Goal: Task Accomplishment & Management: Manage account settings

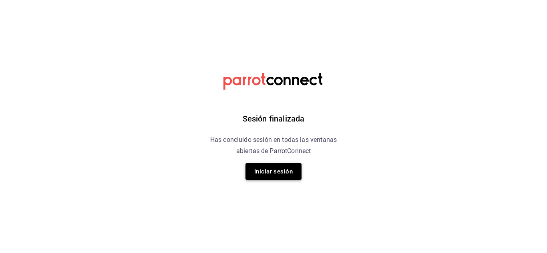
click at [267, 172] on button "Iniciar sesión" at bounding box center [273, 171] width 56 height 17
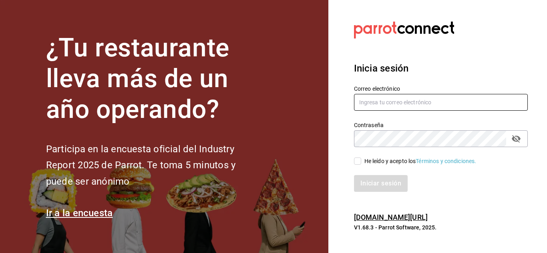
click at [378, 104] on input "text" at bounding box center [441, 102] width 174 height 17
type input "[EMAIL_ADDRESS][DOMAIN_NAME]"
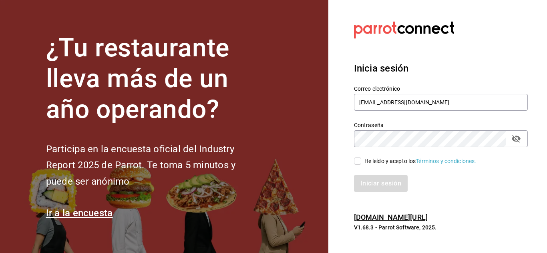
click at [354, 162] on input "He leído y acepto los Términos y condiciones." at bounding box center [357, 161] width 7 height 7
checkbox input "true"
click at [383, 183] on button "Iniciar sesión" at bounding box center [381, 183] width 54 height 17
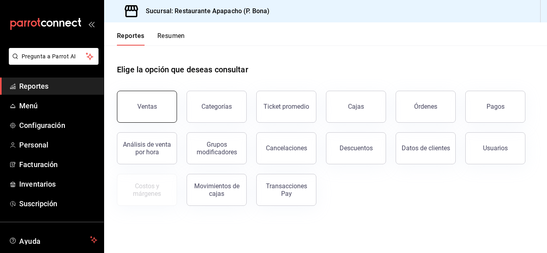
click at [145, 101] on button "Ventas" at bounding box center [147, 107] width 60 height 32
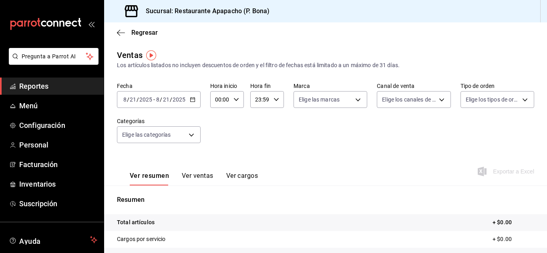
click at [188, 100] on div "[DATE] [DATE] - [DATE] [DATE]" at bounding box center [159, 99] width 84 height 17
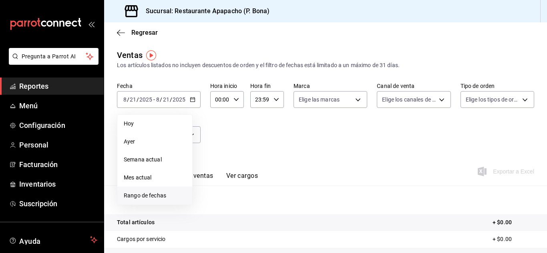
click at [156, 193] on span "Rango de fechas" at bounding box center [155, 196] width 62 height 8
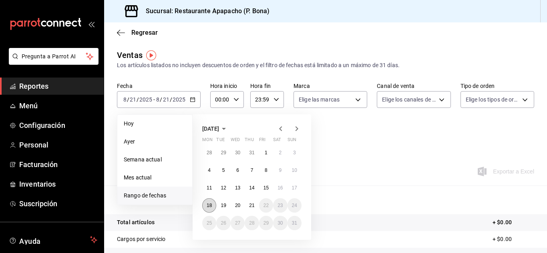
click at [207, 207] on abbr "18" at bounding box center [208, 206] width 5 height 6
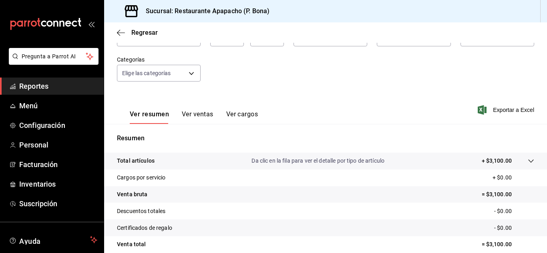
scroll to position [67, 0]
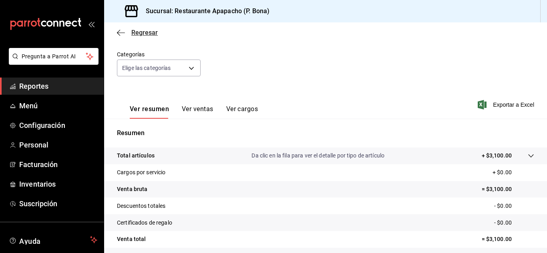
click at [117, 32] on icon "button" at bounding box center [121, 32] width 8 height 7
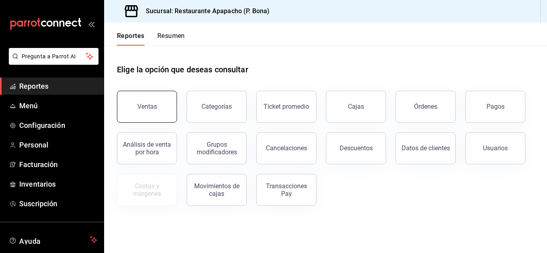
click at [144, 117] on button "Ventas" at bounding box center [147, 107] width 60 height 32
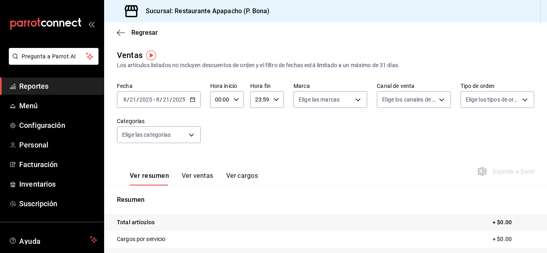
click at [191, 101] on icon "button" at bounding box center [193, 100] width 6 height 6
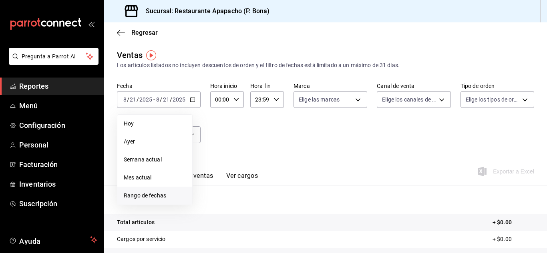
click at [150, 192] on span "Rango de fechas" at bounding box center [155, 196] width 62 height 8
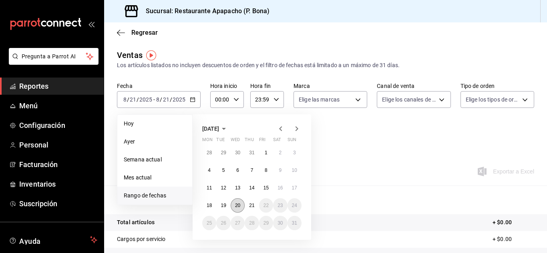
click at [236, 210] on button "20" at bounding box center [238, 205] width 14 height 14
click at [236, 208] on button "20" at bounding box center [238, 205] width 14 height 14
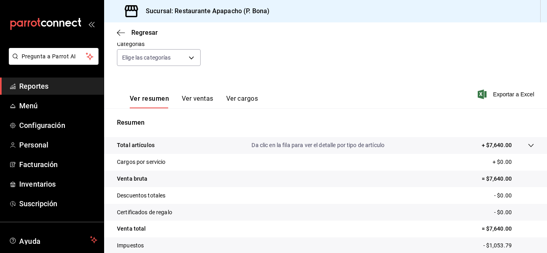
scroll to position [130, 0]
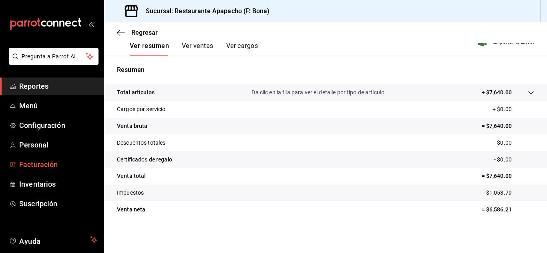
click at [26, 162] on span "Facturación" at bounding box center [58, 164] width 78 height 11
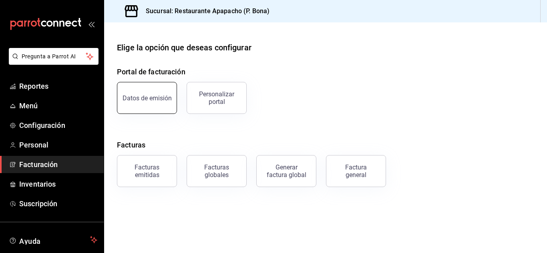
click at [142, 92] on button "Datos de emisión" at bounding box center [147, 98] width 60 height 32
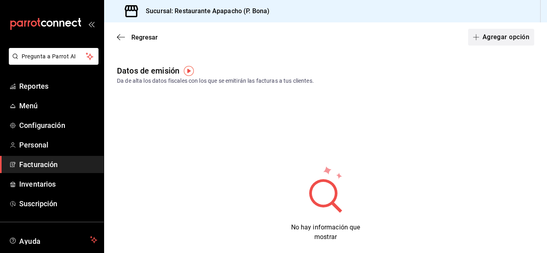
click at [501, 33] on button "Agregar opción" at bounding box center [501, 37] width 66 height 17
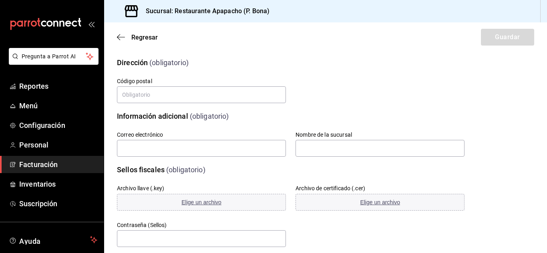
scroll to position [123, 0]
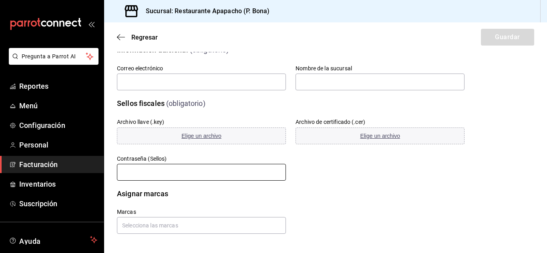
click at [180, 178] on input "text" at bounding box center [201, 172] width 169 height 17
click at [181, 173] on input "text" at bounding box center [201, 172] width 169 height 17
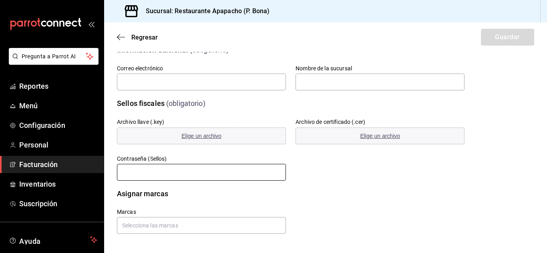
click at [181, 173] on input "text" at bounding box center [201, 172] width 169 height 17
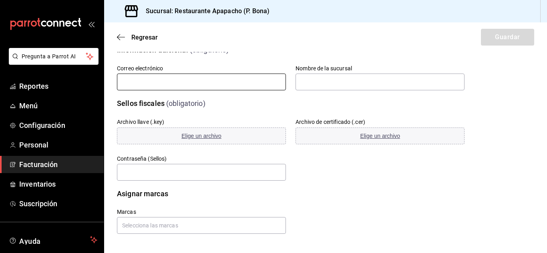
click at [197, 87] on input "text" at bounding box center [201, 82] width 169 height 17
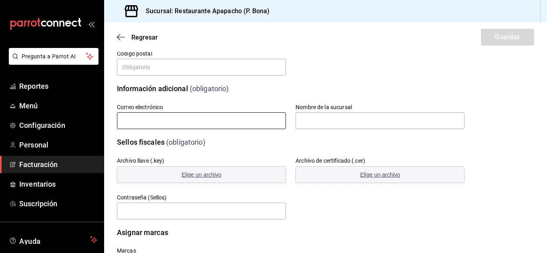
scroll to position [56, 0]
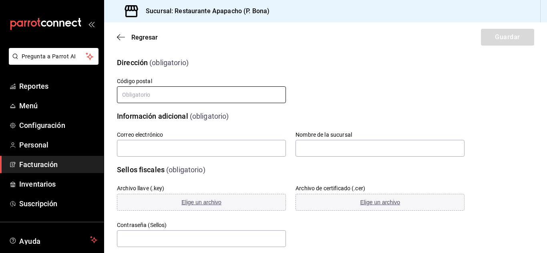
click at [135, 91] on input "text" at bounding box center [201, 94] width 169 height 17
type input "52930"
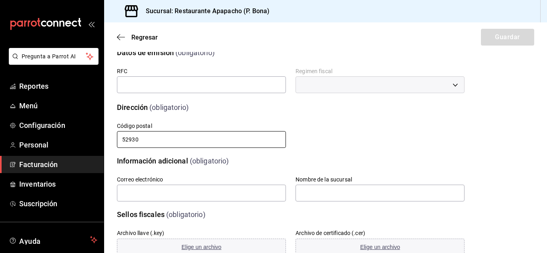
scroll to position [0, 0]
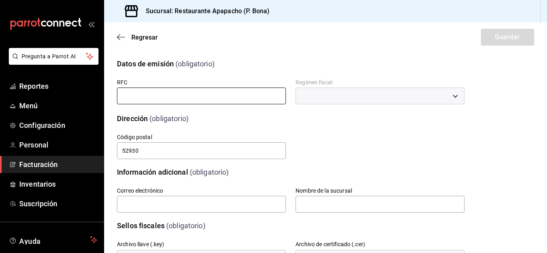
click at [196, 94] on input "text" at bounding box center [201, 96] width 169 height 17
type input "SAP2503069D1"
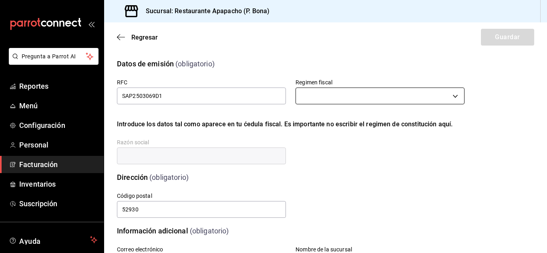
click at [332, 98] on body "Pregunta a Parrot AI Reportes Menú Configuración Personal Facturación Inventari…" at bounding box center [273, 126] width 547 height 253
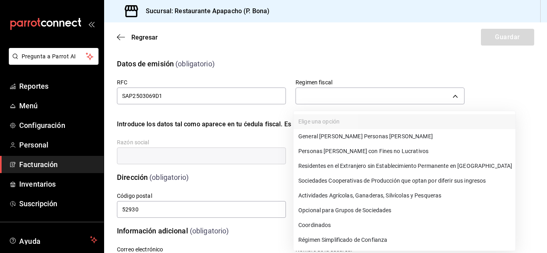
click at [334, 140] on li "General [PERSON_NAME] Personas [PERSON_NAME]" at bounding box center [404, 136] width 222 height 15
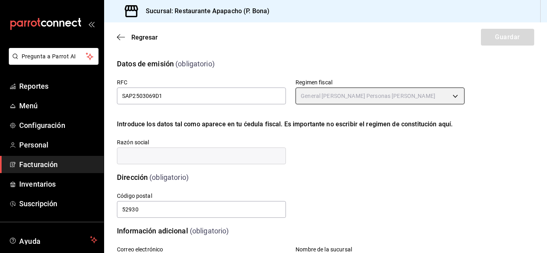
type input "601"
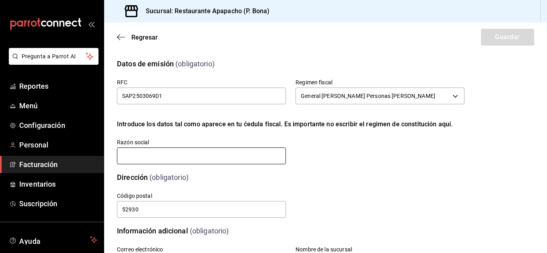
click at [167, 162] on input "text" at bounding box center [201, 156] width 169 height 17
type input "SIMPLE APAPACHO"
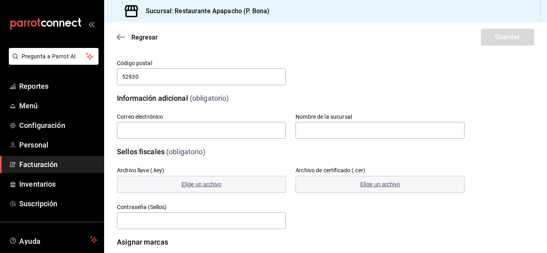
scroll to position [133, 0]
click at [180, 136] on input "text" at bounding box center [201, 130] width 169 height 17
type input "[EMAIL_ADDRESS][DOMAIN_NAME]"
click at [363, 134] on input "text" at bounding box center [379, 130] width 169 height 17
type input "Restaurante Apapacho (P. Bona)"
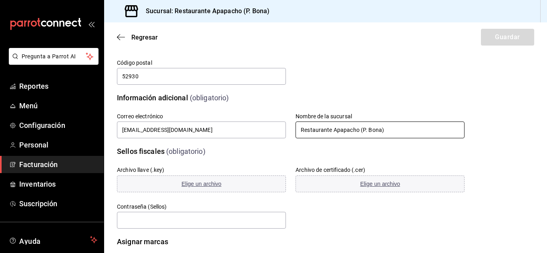
scroll to position [182, 0]
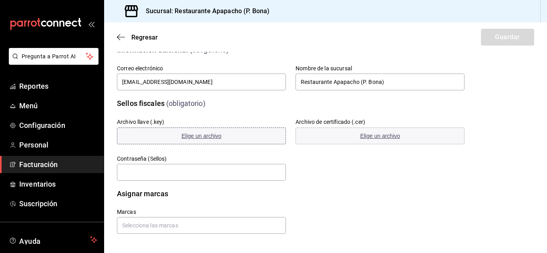
click at [206, 135] on span "Elige un archivo" at bounding box center [201, 136] width 40 height 6
click at [381, 136] on span "Elige un archivo" at bounding box center [380, 136] width 40 height 6
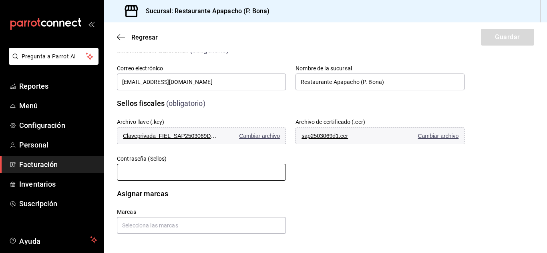
click at [183, 171] on input "text" at bounding box center [201, 172] width 169 height 17
click at [180, 177] on input "text" at bounding box center [201, 172] width 169 height 17
click at [148, 173] on input "text" at bounding box center [201, 172] width 169 height 17
paste input "Apapacho26"
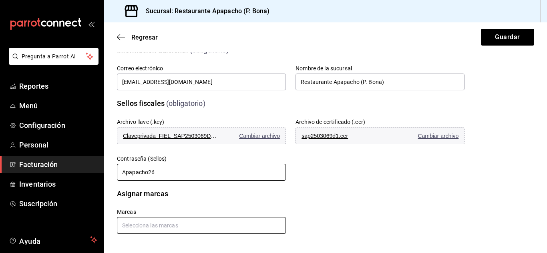
type input "Apapacho26"
click at [153, 225] on input "text" at bounding box center [201, 225] width 169 height 17
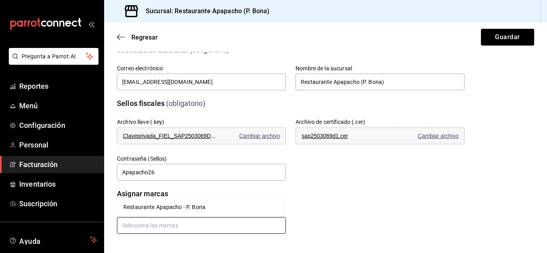
click at [158, 207] on li "Restaurante Apapacho - P. Bona" at bounding box center [200, 207] width 166 height 13
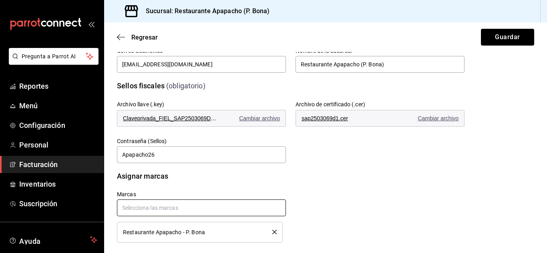
scroll to position [208, 0]
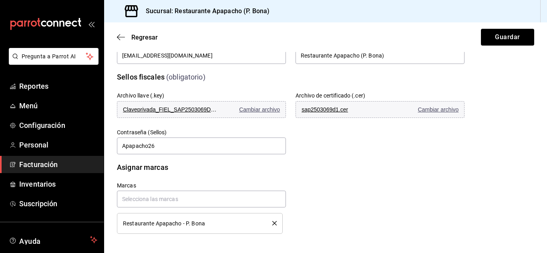
click at [182, 227] on div "Restaurante Apapacho - P. Bona" at bounding box center [200, 223] width 154 height 9
click at [184, 222] on span "Restaurante Apapacho - P. Bona" at bounding box center [164, 224] width 82 height 6
click at [505, 38] on button "Guardar" at bounding box center [507, 37] width 53 height 17
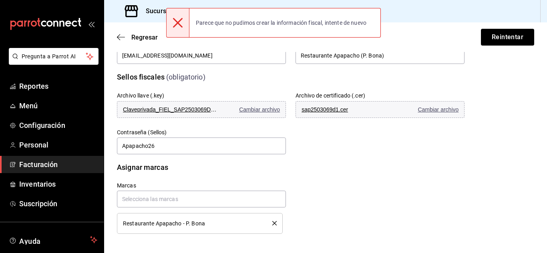
scroll to position [141, 0]
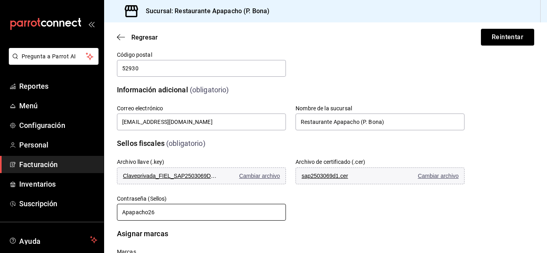
click at [135, 215] on input "Apapacho26" at bounding box center [201, 212] width 169 height 17
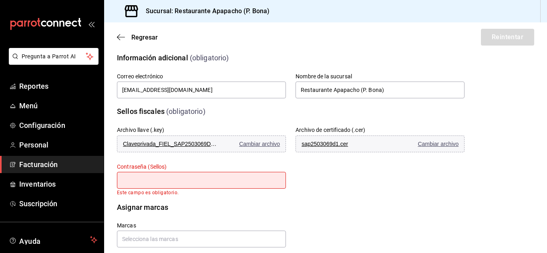
scroll to position [174, 0]
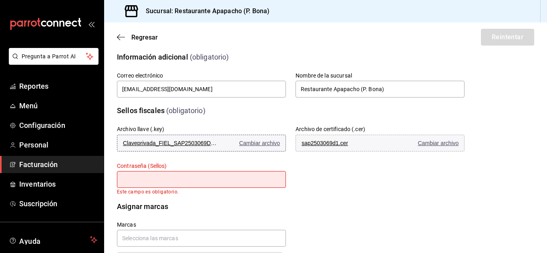
click at [252, 143] on span "Cambiar archivo" at bounding box center [259, 143] width 41 height 6
click at [439, 143] on span "Cambiar archivo" at bounding box center [437, 143] width 41 height 6
click at [160, 181] on input "text" at bounding box center [201, 179] width 169 height 17
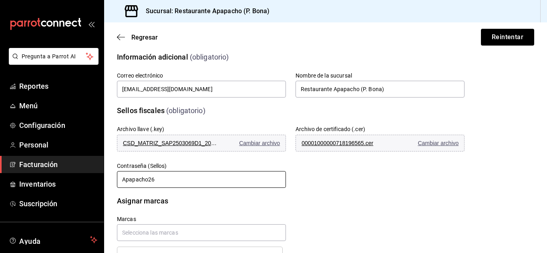
scroll to position [208, 0]
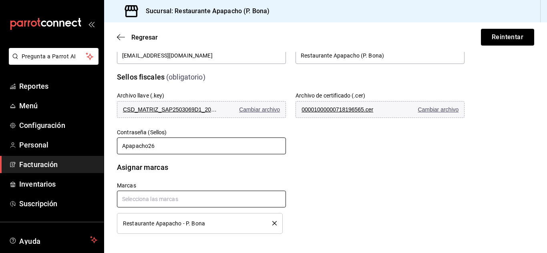
type input "Apapacho26"
click at [192, 206] on input "text" at bounding box center [201, 199] width 169 height 17
click at [194, 203] on input "text" at bounding box center [201, 199] width 169 height 17
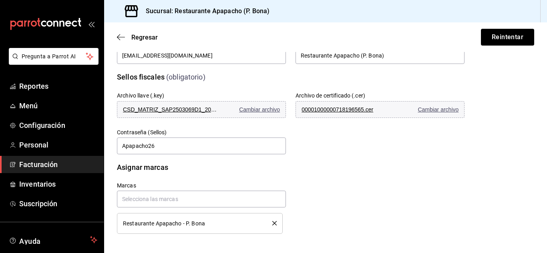
click at [193, 227] on div "Restaurante Apapacho - P. Bona" at bounding box center [200, 223] width 154 height 9
click at [401, 209] on div "Marcas Restaurante Apapacho - P. Bona" at bounding box center [281, 198] width 367 height 71
click at [494, 32] on button "Reintentar" at bounding box center [507, 37] width 53 height 17
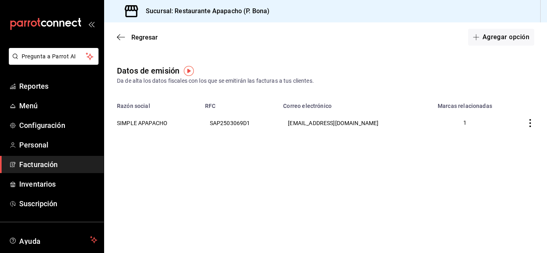
click at [327, 199] on main "Regresar Agregar opción Datos de emisión Da de alta los datos fiscales con los …" at bounding box center [325, 137] width 443 height 231
click at [45, 161] on span "Facturación" at bounding box center [58, 164] width 78 height 11
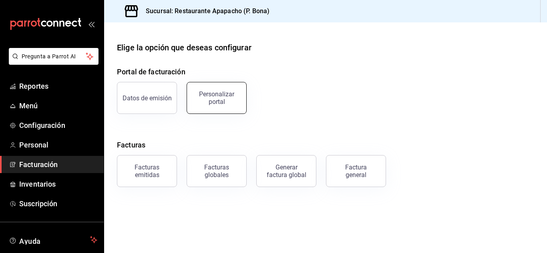
click at [214, 95] on div "Personalizar portal" at bounding box center [217, 97] width 50 height 15
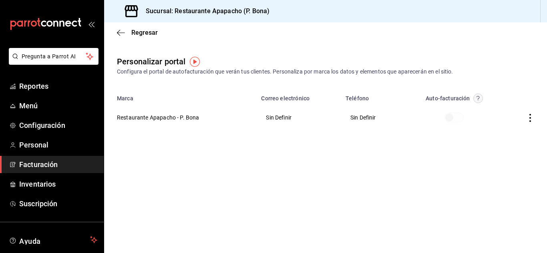
click at [531, 118] on icon "button" at bounding box center [530, 118] width 8 height 8
click at [475, 111] on span "Editar" at bounding box center [476, 108] width 27 height 8
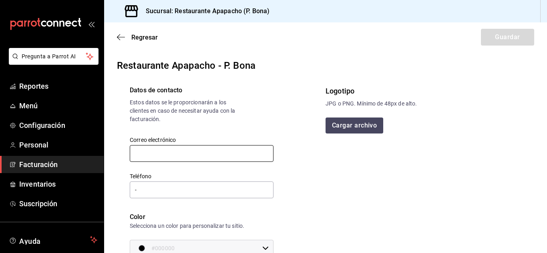
click at [200, 150] on input "text" at bounding box center [202, 153] width 144 height 17
type input "[EMAIL_ADDRESS][DOMAIN_NAME]"
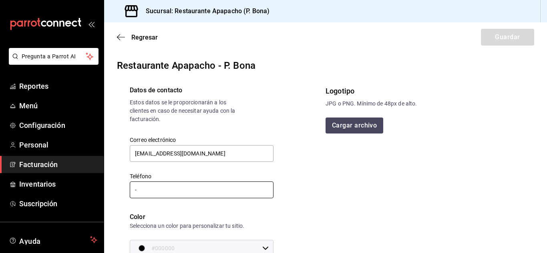
click at [174, 198] on input "-" at bounding box center [202, 190] width 144 height 17
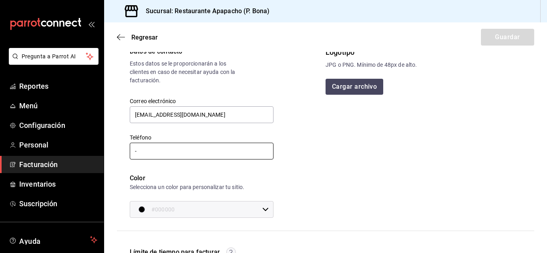
scroll to position [67, 0]
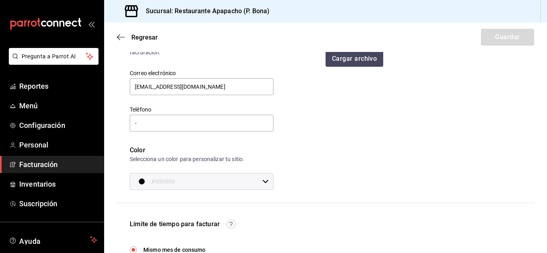
click at [265, 180] on icon at bounding box center [265, 181] width 6 height 6
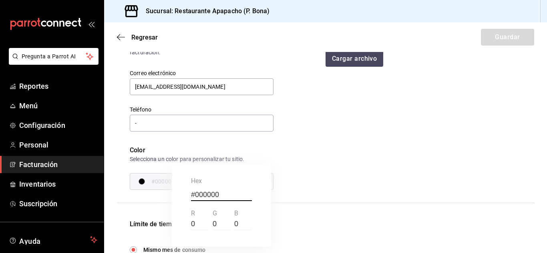
click at [366, 117] on div at bounding box center [273, 126] width 547 height 253
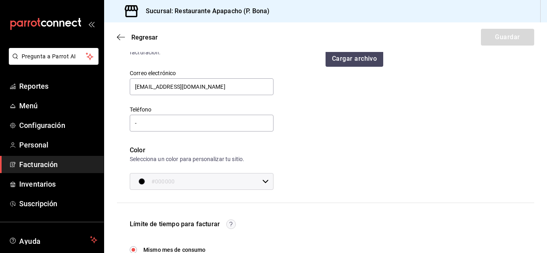
click at [156, 181] on input "#000000" at bounding box center [205, 182] width 108 height 16
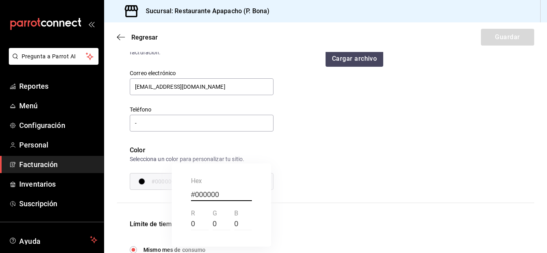
click at [203, 190] on input "#000000" at bounding box center [221, 195] width 61 height 12
paste input "# 228B22"
type input "228B22"
type input "#228B22"
type input "34"
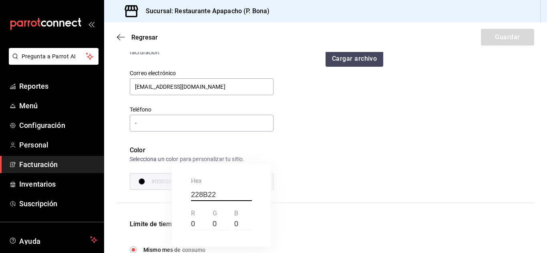
type input "139"
type input "34"
type input "#228B22"
click at [336, 183] on div at bounding box center [273, 126] width 547 height 253
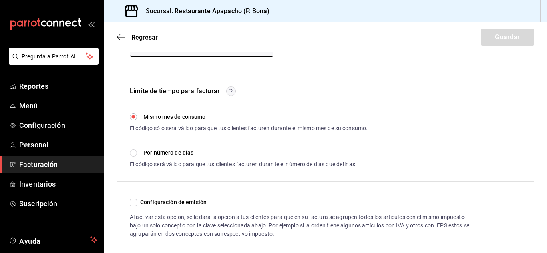
scroll to position [208, 0]
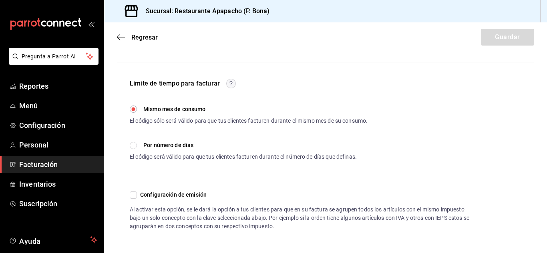
click at [128, 193] on div "Configuración de emisión Al activar esta opción, se le dará la opción a tus cli…" at bounding box center [325, 210] width 417 height 40
click at [134, 194] on input "Configuración de emisión" at bounding box center [133, 195] width 7 height 7
checkbox input "true"
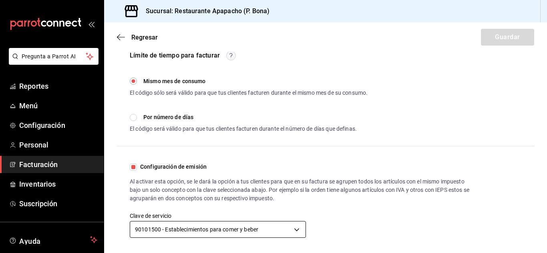
click at [298, 229] on body "Pregunta a Parrot AI Reportes Menú Configuración Personal Facturación Inventari…" at bounding box center [273, 126] width 547 height 253
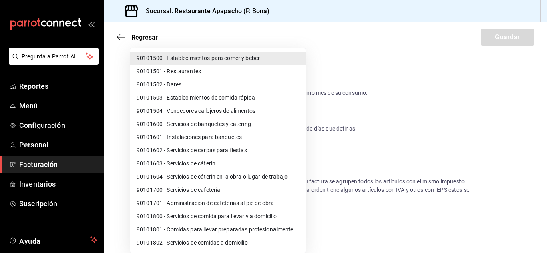
click at [386, 221] on div at bounding box center [273, 126] width 547 height 253
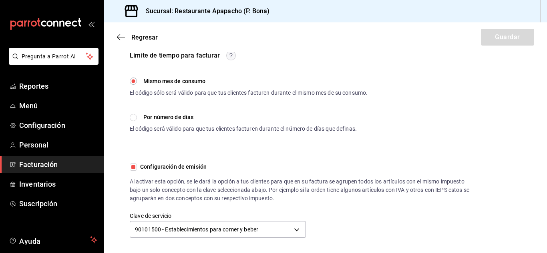
click at [378, 213] on div "Configuración de emisión Al activar esta opción, se le dará la opción a tus cli…" at bounding box center [325, 201] width 417 height 78
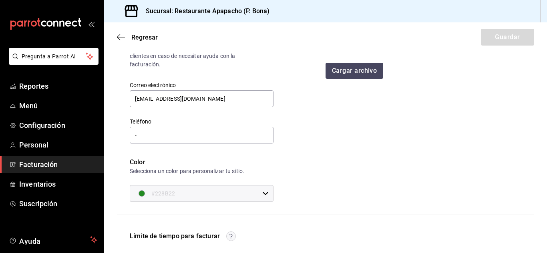
scroll to position [36, 0]
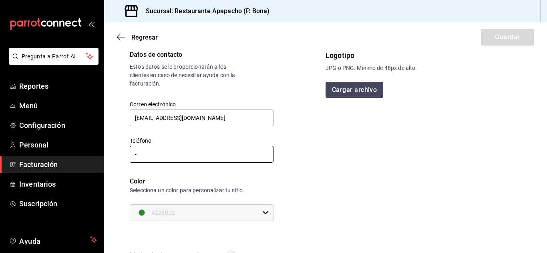
click at [175, 160] on input "-" at bounding box center [202, 154] width 144 height 17
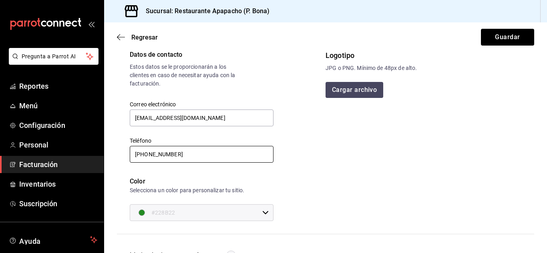
type input "[PHONE_NUMBER]"
click at [345, 88] on button "Cargar archivo" at bounding box center [354, 90] width 58 height 16
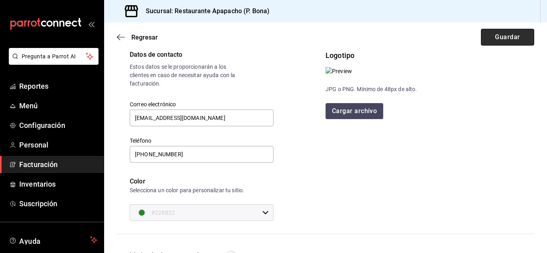
click at [494, 34] on button "Guardar" at bounding box center [507, 37] width 53 height 17
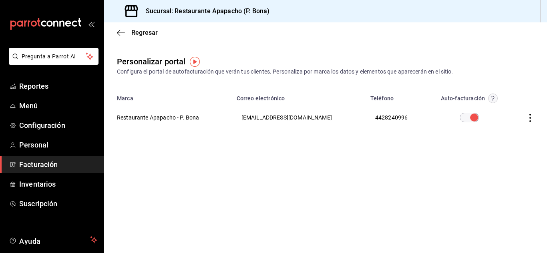
click at [195, 62] on img "button" at bounding box center [195, 62] width 10 height 10
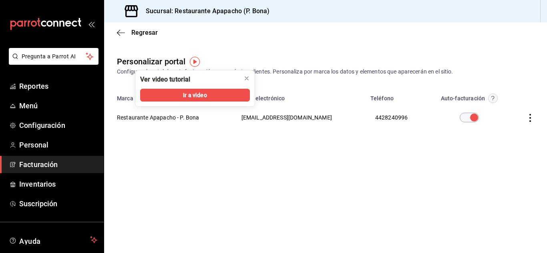
click at [416, 160] on main "Regresar Personalizar portal Configura el portal de autofacturación que verán t…" at bounding box center [325, 137] width 443 height 231
click at [40, 180] on span "Inventarios" at bounding box center [58, 184] width 78 height 11
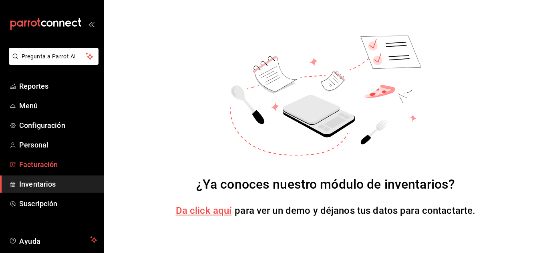
click at [42, 162] on span "Facturación" at bounding box center [58, 164] width 78 height 11
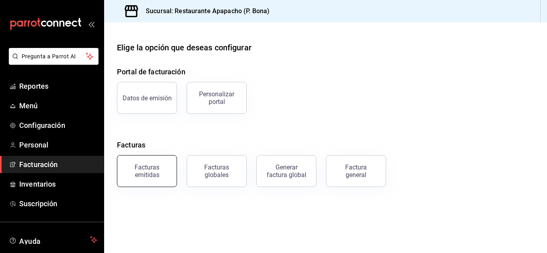
click at [143, 171] on div "Facturas emitidas" at bounding box center [147, 171] width 50 height 15
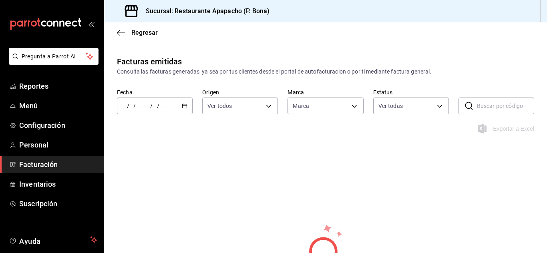
type input "17ef9b2f-93a0-4517-9203-4f940e40e8eb"
click at [122, 31] on icon "button" at bounding box center [121, 32] width 8 height 7
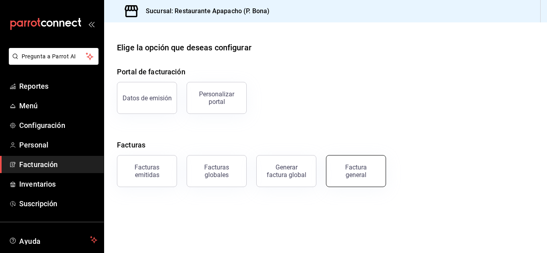
click at [350, 176] on div "Factura general" at bounding box center [356, 171] width 40 height 15
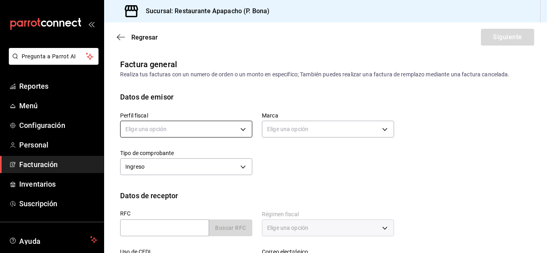
click at [239, 125] on body "Pregunta a Parrot AI Reportes Menú Configuración Personal Facturación Inventari…" at bounding box center [273, 126] width 547 height 253
click at [160, 168] on li "SIMPLE APAPACHO" at bounding box center [184, 169] width 129 height 15
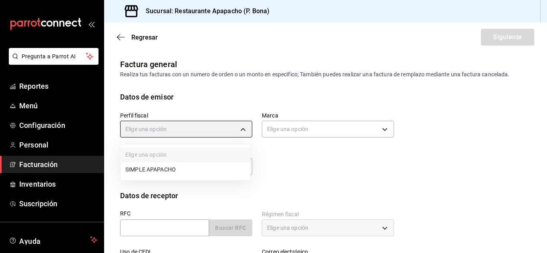
type input "877481cf-4fcf-4dce-9938-2c3dc56b1e4e"
type input "17ef9b2f-93a0-4517-9203-4f940e40e8eb"
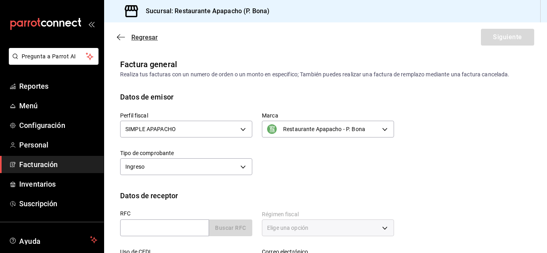
click at [120, 36] on icon "button" at bounding box center [121, 37] width 8 height 7
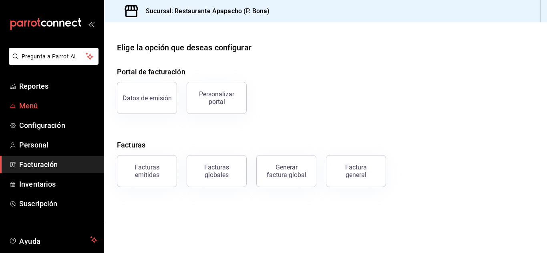
click at [25, 104] on span "Menú" at bounding box center [58, 105] width 78 height 11
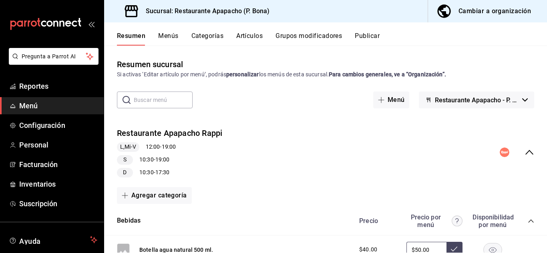
scroll to position [67, 0]
